Goal: Task Accomplishment & Management: Use online tool/utility

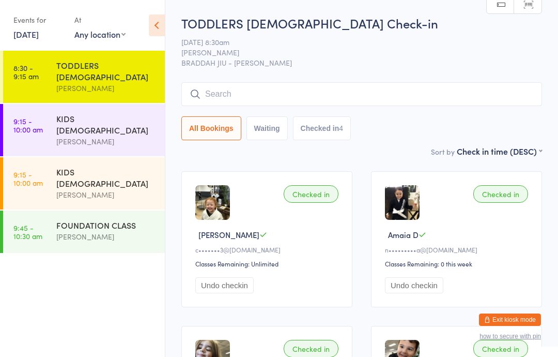
click at [92, 219] on div "FOUNDATION CLASS" at bounding box center [106, 224] width 100 height 11
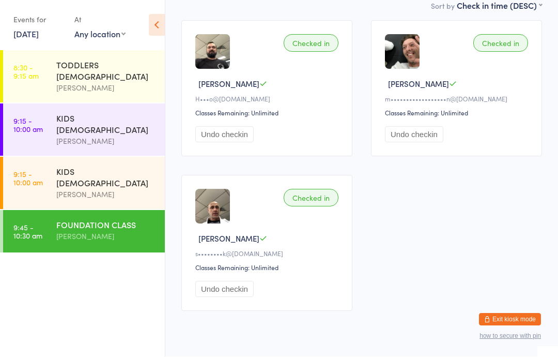
scroll to position [149, 0]
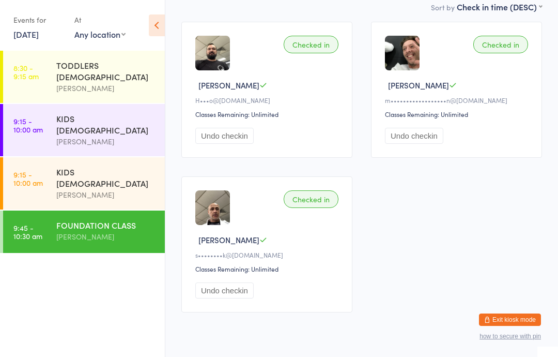
click at [97, 166] on div "KIDS [DEMOGRAPHIC_DATA]" at bounding box center [106, 177] width 100 height 23
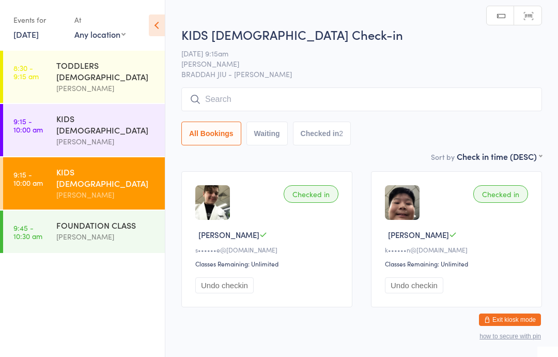
scroll to position [34, 0]
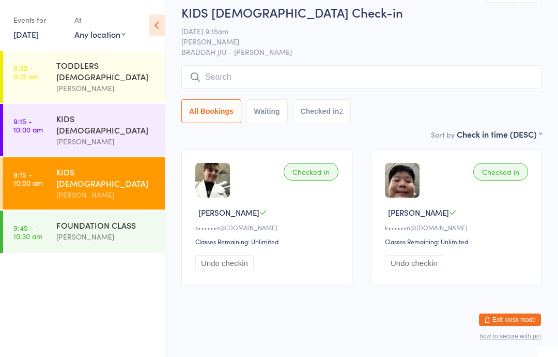
click at [33, 35] on link "[DATE]" at bounding box center [25, 33] width 25 height 11
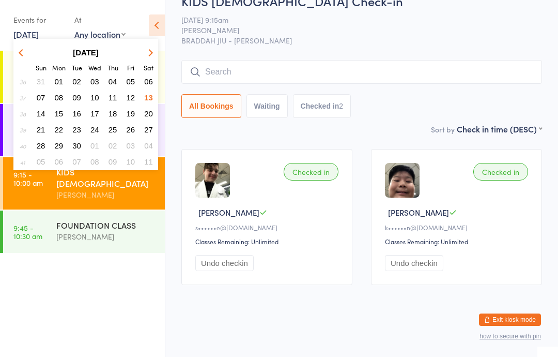
click at [41, 112] on span "14" at bounding box center [41, 113] width 9 height 9
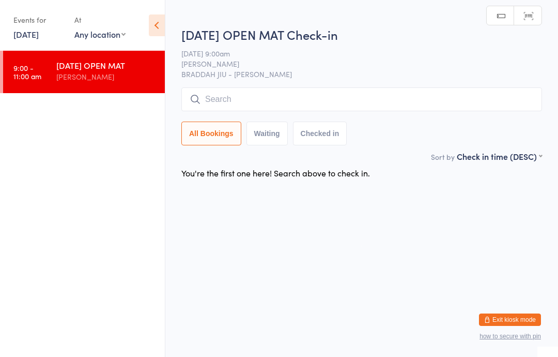
click at [317, 88] on input "search" at bounding box center [361, 99] width 361 height 24
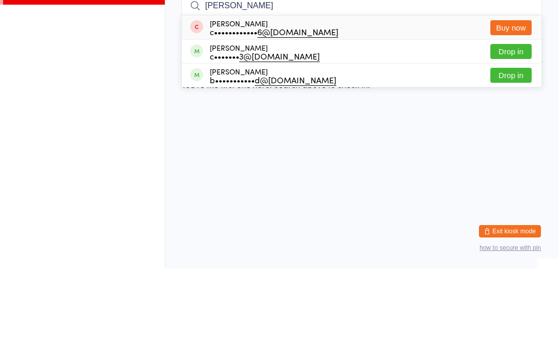
type input "[PERSON_NAME]"
click at [522, 132] on button "Drop in" at bounding box center [511, 139] width 41 height 15
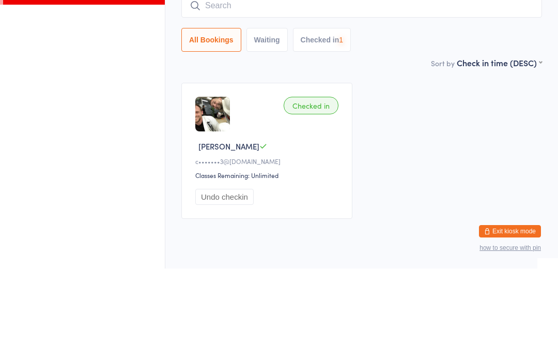
scroll to position [34, 0]
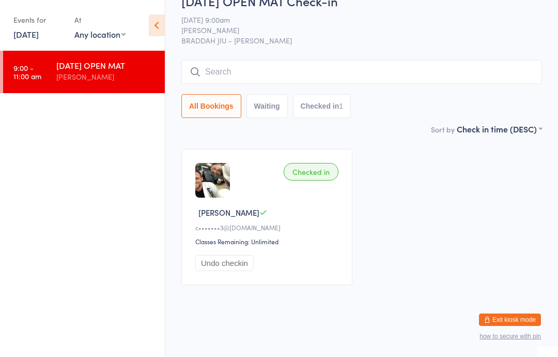
click at [392, 60] on input "search" at bounding box center [361, 72] width 361 height 24
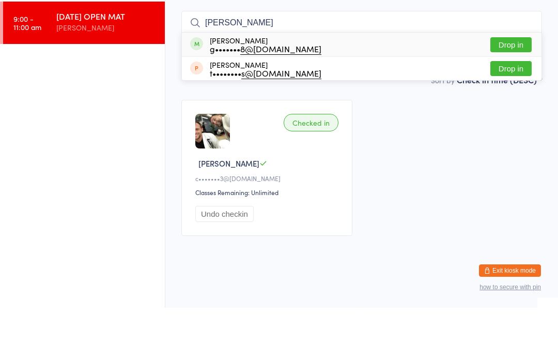
type input "[PERSON_NAME]"
click at [512, 86] on button "Drop in" at bounding box center [511, 93] width 41 height 15
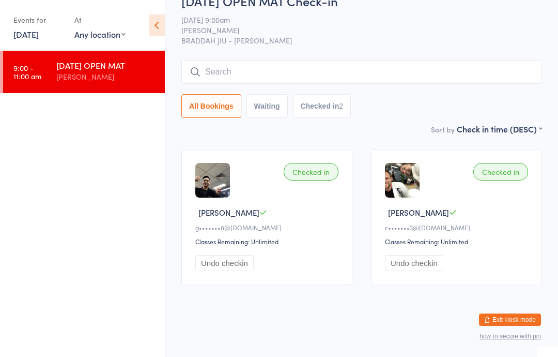
click at [316, 60] on input "search" at bounding box center [361, 72] width 361 height 24
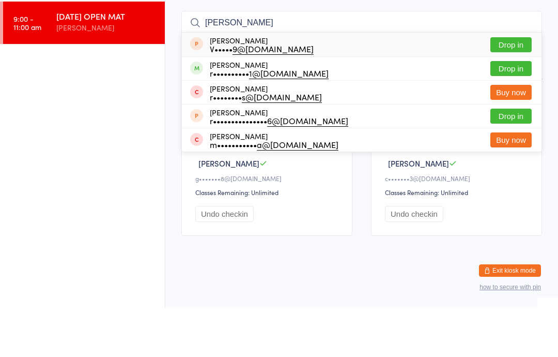
type input "[PERSON_NAME]"
click at [519, 110] on button "Drop in" at bounding box center [511, 117] width 41 height 15
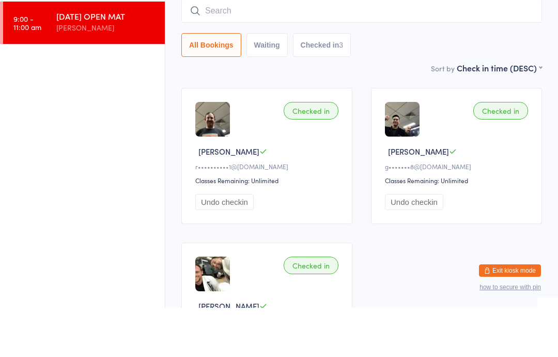
scroll to position [83, 0]
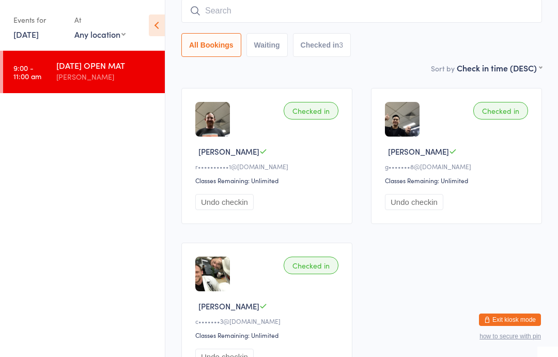
click at [287, 10] on input "search" at bounding box center [361, 11] width 361 height 24
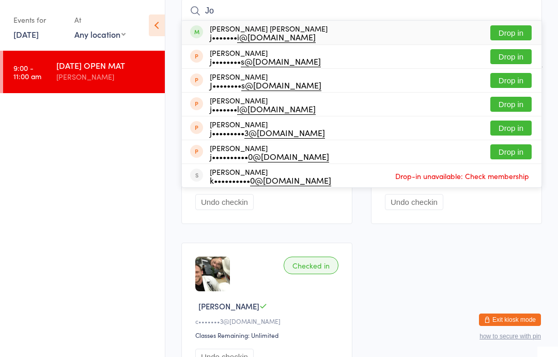
type input "Jo"
click at [512, 34] on button "Drop in" at bounding box center [511, 32] width 41 height 15
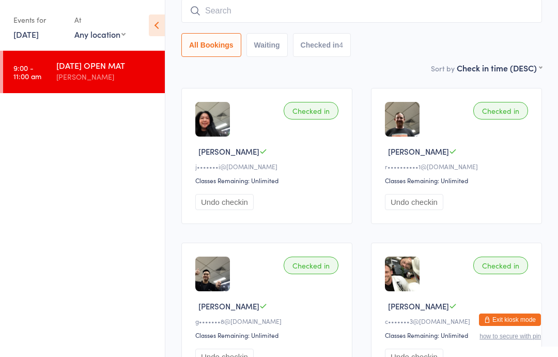
click at [351, 17] on input "search" at bounding box center [361, 11] width 361 height 24
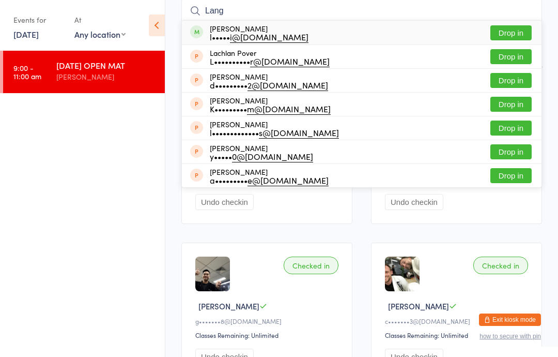
type input "Lang"
click at [517, 34] on button "Drop in" at bounding box center [511, 32] width 41 height 15
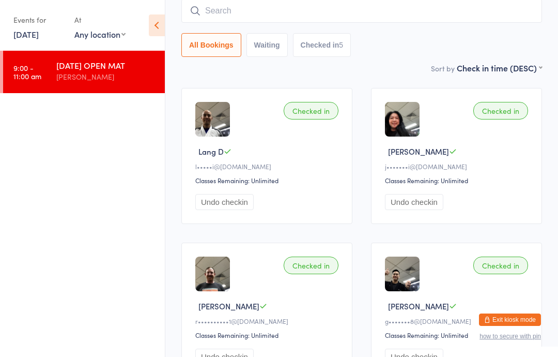
click at [236, 22] on input "search" at bounding box center [361, 11] width 361 height 24
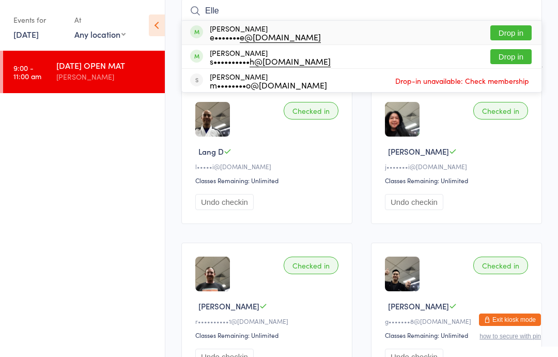
type input "Elle"
click at [511, 27] on button "Drop in" at bounding box center [511, 32] width 41 height 15
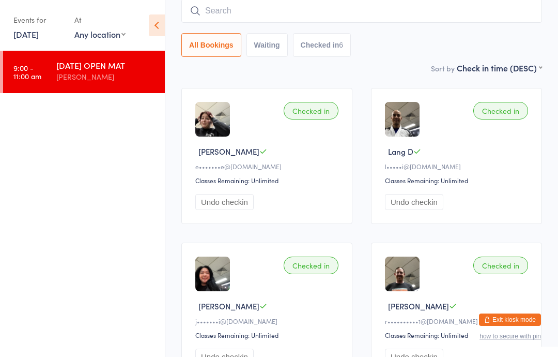
click at [360, 23] on input "search" at bounding box center [361, 11] width 361 height 24
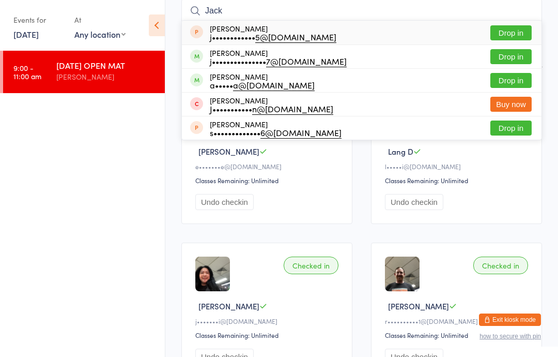
type input "Jack"
click at [513, 51] on button "Drop in" at bounding box center [511, 56] width 41 height 15
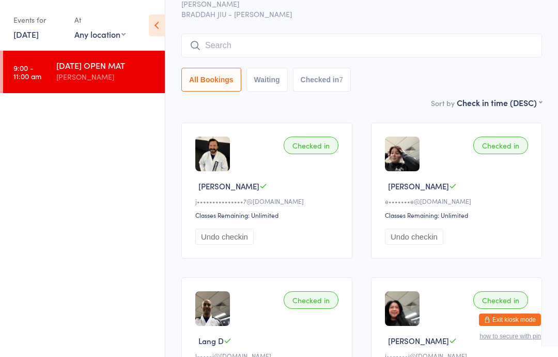
scroll to position [0, 0]
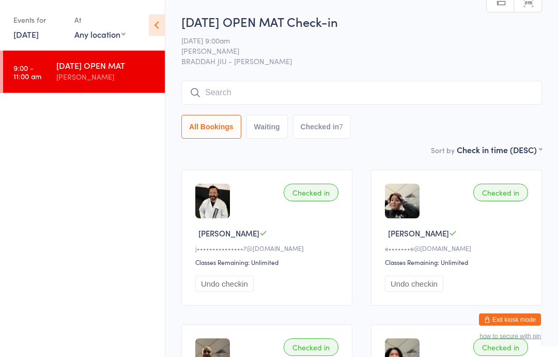
click at [367, 104] on input "search" at bounding box center [361, 93] width 361 height 24
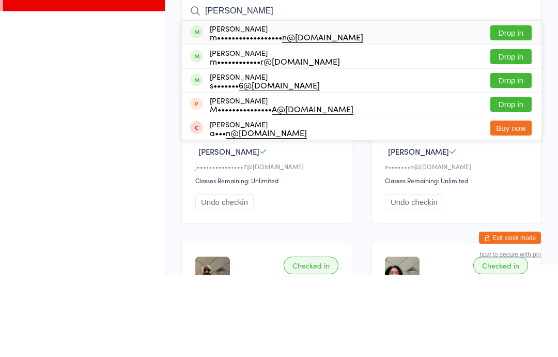
type input "[PERSON_NAME]"
click at [506, 108] on button "Drop in" at bounding box center [511, 115] width 41 height 15
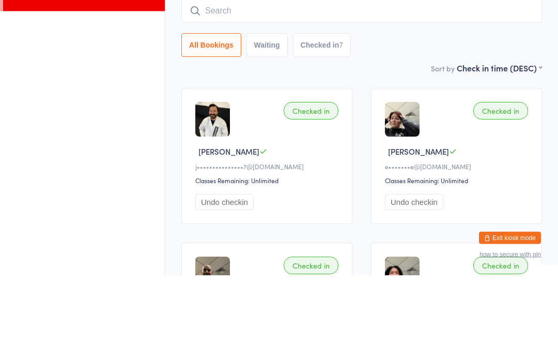
scroll to position [83, 0]
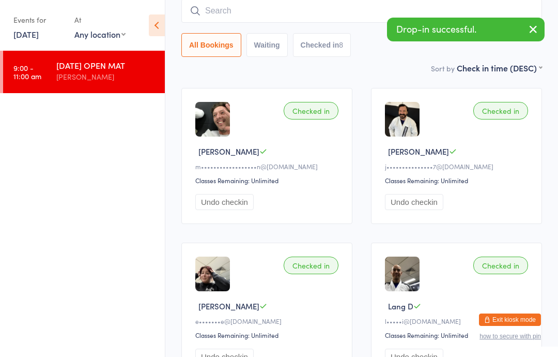
click at [316, 6] on input "search" at bounding box center [361, 11] width 361 height 24
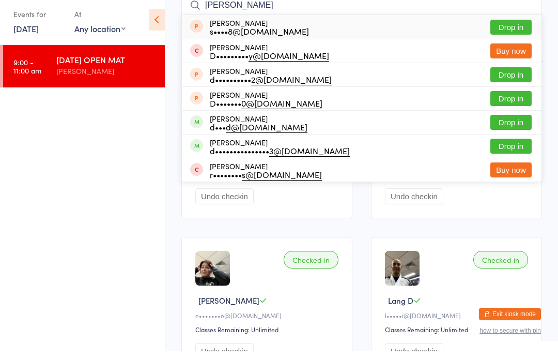
type input "[PERSON_NAME]"
click at [515, 120] on button "Drop in" at bounding box center [511, 127] width 41 height 15
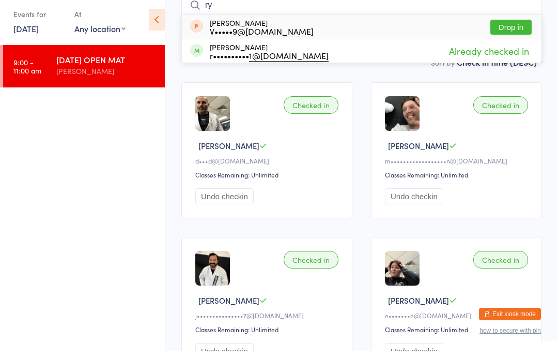
type input "r"
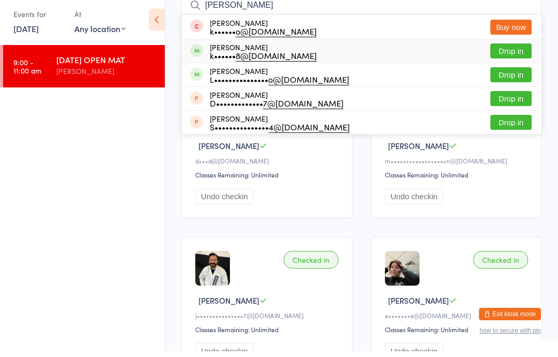
type input "[PERSON_NAME]"
click at [521, 49] on button "Drop in" at bounding box center [511, 56] width 41 height 15
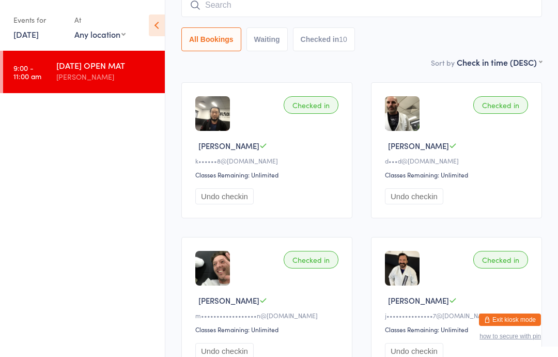
click at [329, 9] on input "search" at bounding box center [361, 5] width 361 height 24
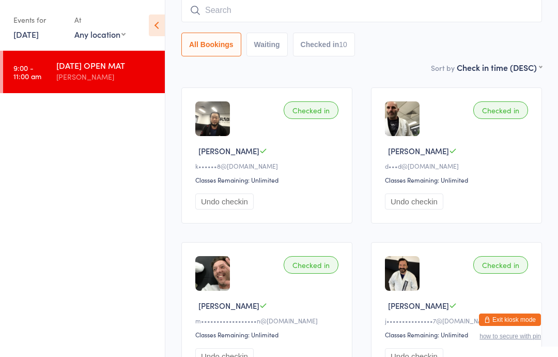
scroll to position [83, 0]
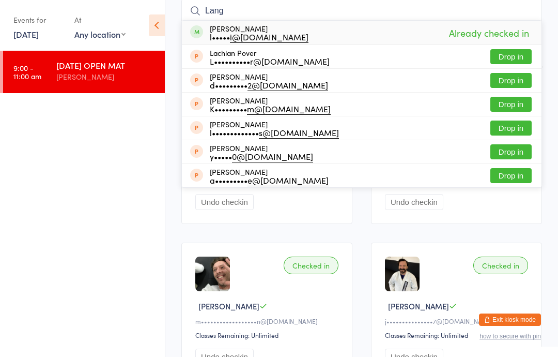
click at [105, 246] on ul "9:00 - 11:00 am [DATE] OPEN MAT [PERSON_NAME]" at bounding box center [82, 204] width 165 height 306
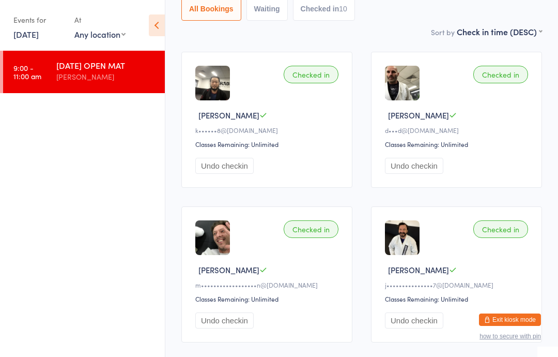
scroll to position [0, 0]
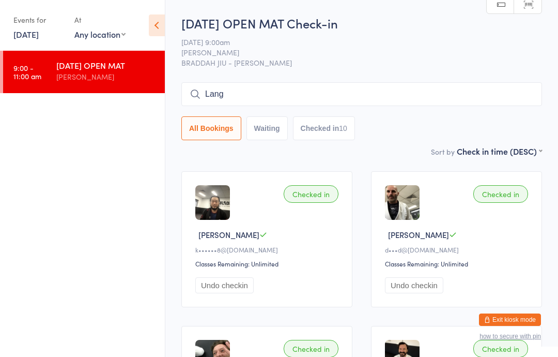
click at [257, 89] on input "Lang" at bounding box center [361, 94] width 361 height 24
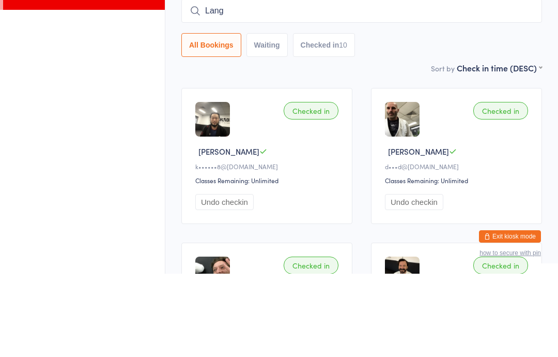
click at [255, 82] on input "Lang" at bounding box center [361, 94] width 361 height 24
type input "L"
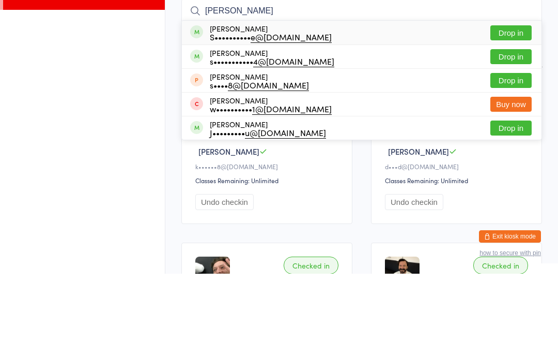
type input "[PERSON_NAME]"
click at [505, 132] on button "Drop in" at bounding box center [511, 139] width 41 height 15
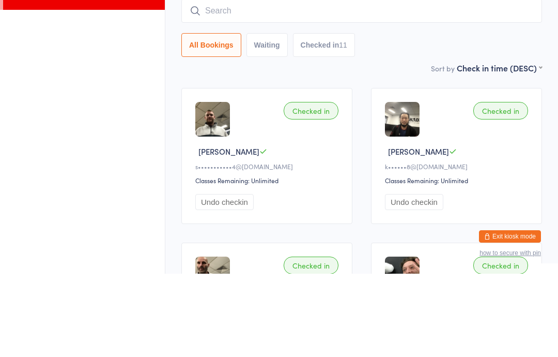
click at [492, 82] on input "search" at bounding box center [361, 94] width 361 height 24
click at [502, 82] on input "search" at bounding box center [361, 94] width 361 height 24
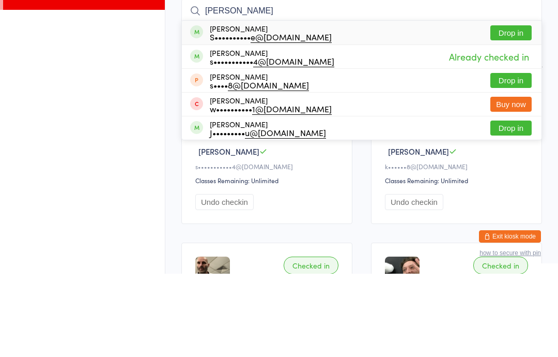
scroll to position [83, 0]
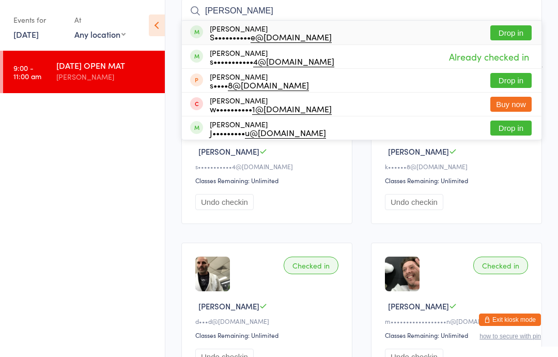
type input "[PERSON_NAME]"
click at [131, 251] on ul "9:00 - 11:00 am [DATE] OPEN MAT [PERSON_NAME]" at bounding box center [82, 204] width 165 height 306
